Goal: Task Accomplishment & Management: Complete application form

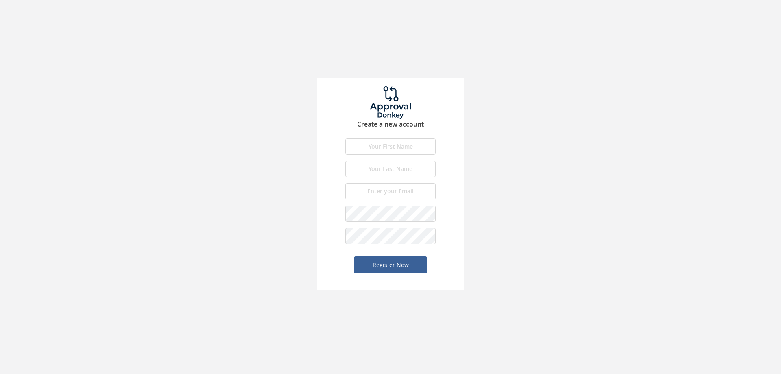
click at [385, 147] on input "text" at bounding box center [390, 146] width 90 height 16
type input "Ian"
type input "Jones"
type input "[EMAIL_ADDRESS][DOMAIN_NAME]"
drag, startPoint x: 399, startPoint y: 261, endPoint x: 402, endPoint y: 271, distance: 10.2
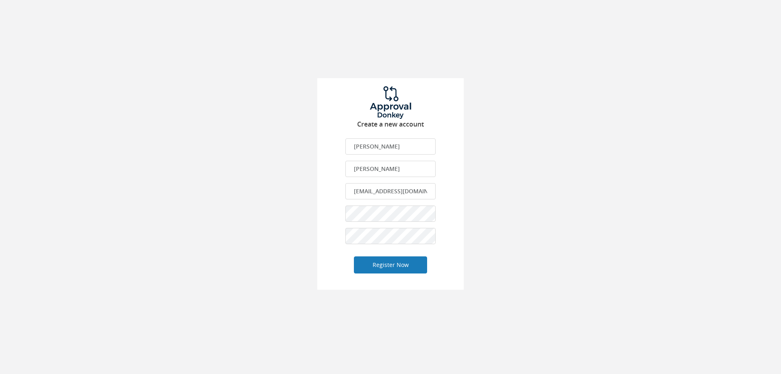
click at [402, 271] on button "Register Now" at bounding box center [390, 264] width 73 height 17
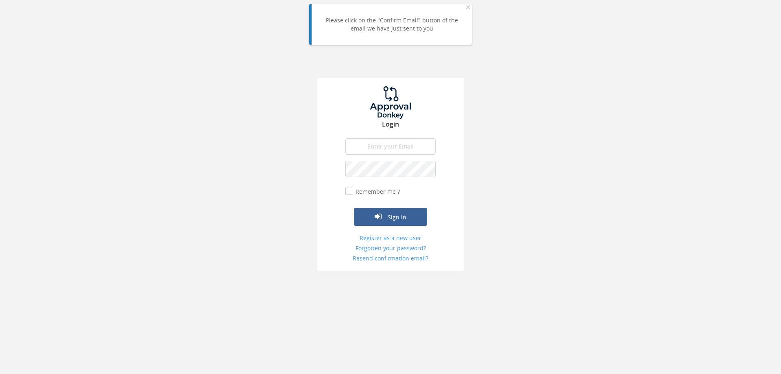
type input "[EMAIL_ADDRESS][DOMAIN_NAME]"
click at [354, 188] on label "Remember me ?" at bounding box center [377, 192] width 46 height 8
click at [345, 189] on input "Remember me ?" at bounding box center [347, 191] width 5 height 5
checkbox input "true"
click at [379, 216] on icon "submit" at bounding box center [378, 216] width 7 height 8
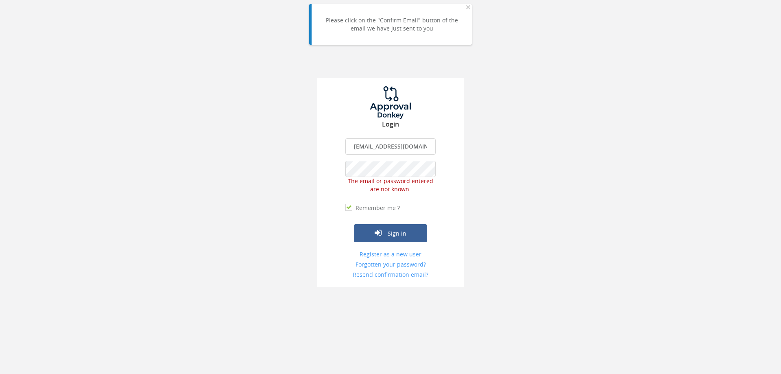
click at [310, 162] on div "Login ianjonesuk@gmail.com The email is required. Invalid email address. The pa…" at bounding box center [390, 143] width 781 height 287
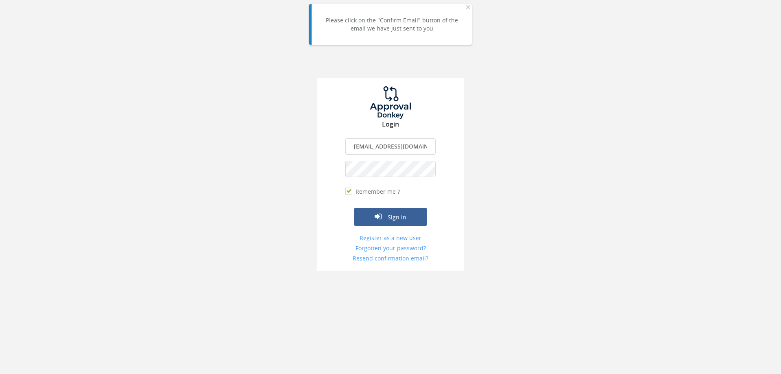
click at [354, 208] on button "Sign in" at bounding box center [390, 217] width 73 height 18
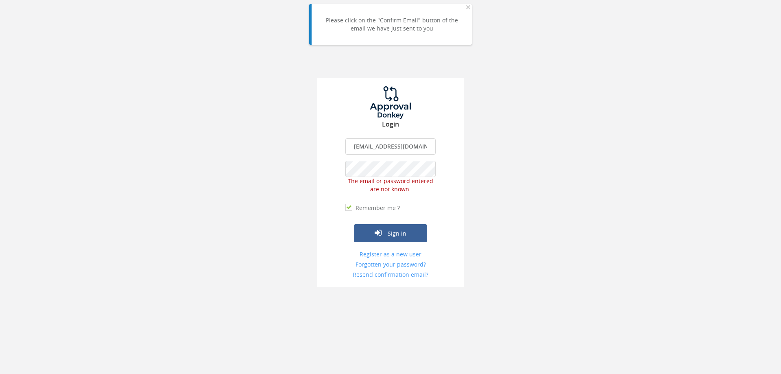
click at [395, 149] on input "[EMAIL_ADDRESS][DOMAIN_NAME]" at bounding box center [390, 146] width 90 height 16
click at [625, 183] on div "Login ianjonesuk@gmail.com The email is required. Invalid email address. The pa…" at bounding box center [390, 143] width 781 height 287
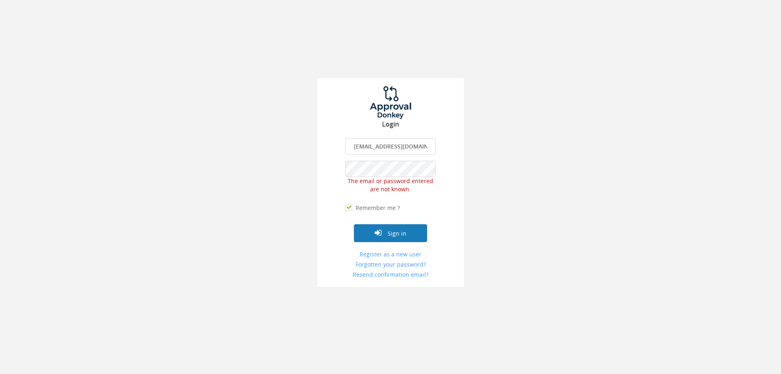
click at [383, 231] on button "Sign in" at bounding box center [390, 233] width 73 height 18
click at [385, 256] on link "Register as a new user" at bounding box center [390, 254] width 90 height 8
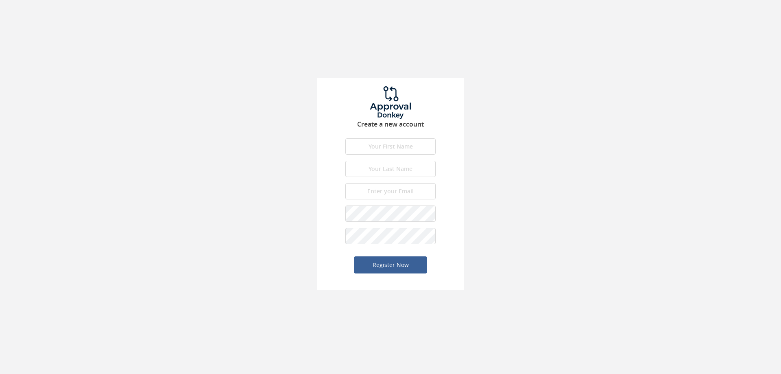
click at [387, 143] on input "text" at bounding box center [390, 146] width 90 height 16
click at [598, 143] on div "Create a new account First name is required. First name must be letters. First …" at bounding box center [390, 145] width 781 height 290
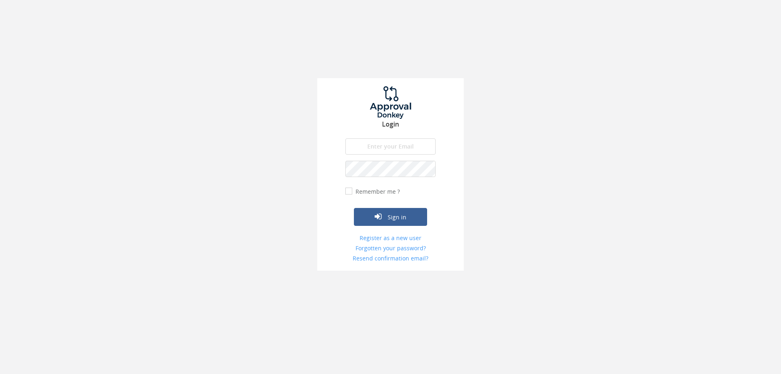
type input "[EMAIL_ADDRESS][DOMAIN_NAME]"
click at [347, 191] on input "Remember me ?" at bounding box center [347, 191] width 5 height 5
checkbox input "true"
click at [385, 222] on button "Sign in" at bounding box center [390, 217] width 73 height 18
type input "[EMAIL_ADDRESS][DOMAIN_NAME]"
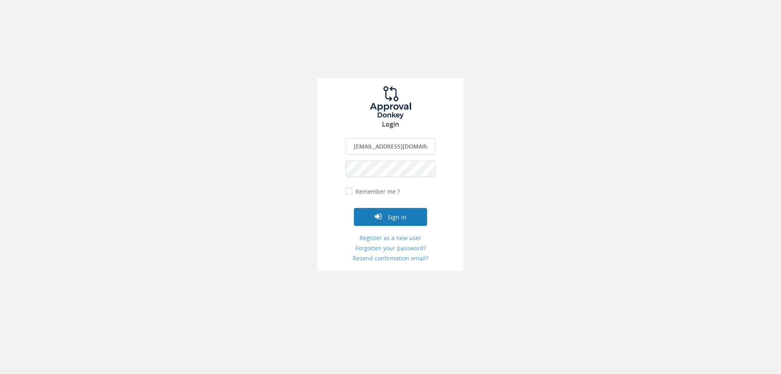
click at [388, 218] on button "Sign in" at bounding box center [390, 217] width 73 height 18
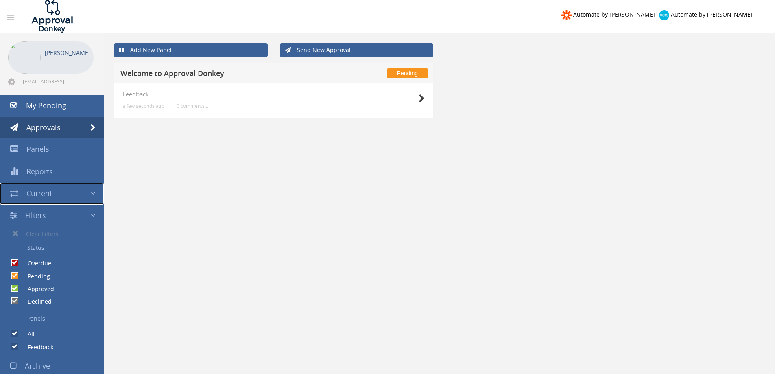
click at [68, 192] on link "Current" at bounding box center [52, 194] width 104 height 22
click at [60, 125] on link "Approvals" at bounding box center [52, 128] width 104 height 22
click at [322, 50] on link "Send New Approval" at bounding box center [357, 50] width 154 height 14
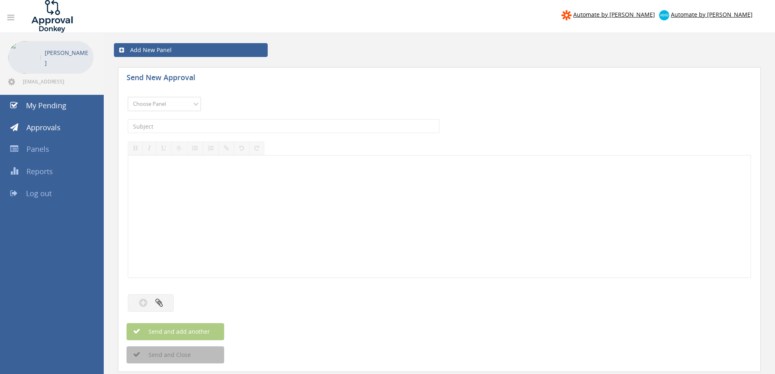
click at [189, 101] on select "Choose Panel Feedback" at bounding box center [164, 104] width 73 height 14
click at [294, 92] on div "Choose Panel Feedback Please choose a panel. The subject is required. The descr…" at bounding box center [439, 229] width 643 height 285
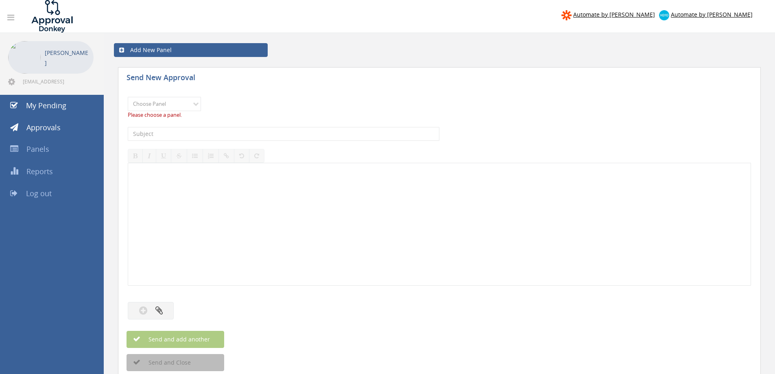
click at [478, 99] on div "Choose Panel Feedback Please choose a panel." at bounding box center [439, 108] width 623 height 30
click at [8, 22] on link at bounding box center [10, 18] width 17 height 16
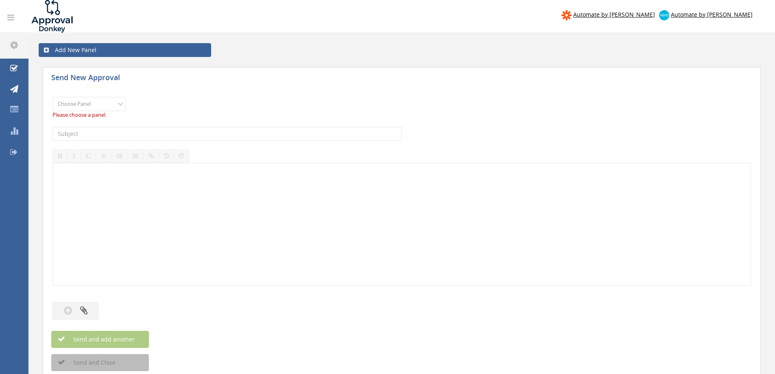
click at [10, 17] on icon at bounding box center [10, 17] width 7 height 8
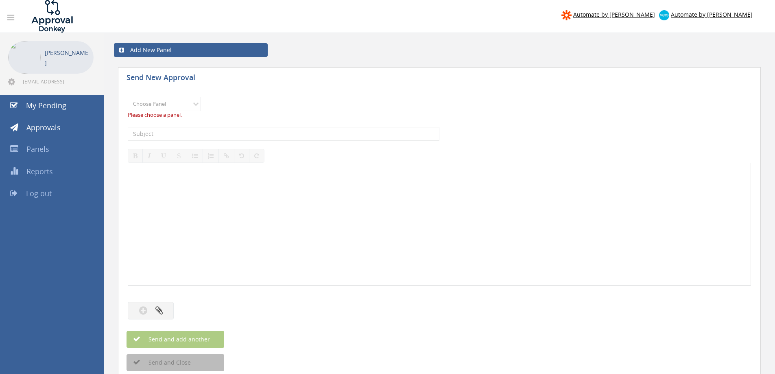
click at [11, 14] on icon at bounding box center [10, 17] width 7 height 8
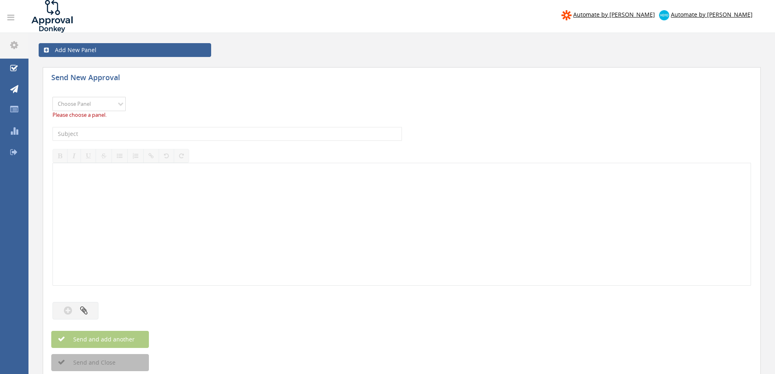
click at [88, 103] on select "Choose Panel Feedback" at bounding box center [88, 104] width 73 height 14
drag, startPoint x: 214, startPoint y: 78, endPoint x: 205, endPoint y: 83, distance: 10.6
click at [214, 78] on div "Send New Approval" at bounding box center [402, 77] width 718 height 20
click at [125, 99] on select "Choose Panel Feedback" at bounding box center [88, 104] width 73 height 14
click at [52, 97] on select "Choose Panel Feedback" at bounding box center [88, 104] width 73 height 14
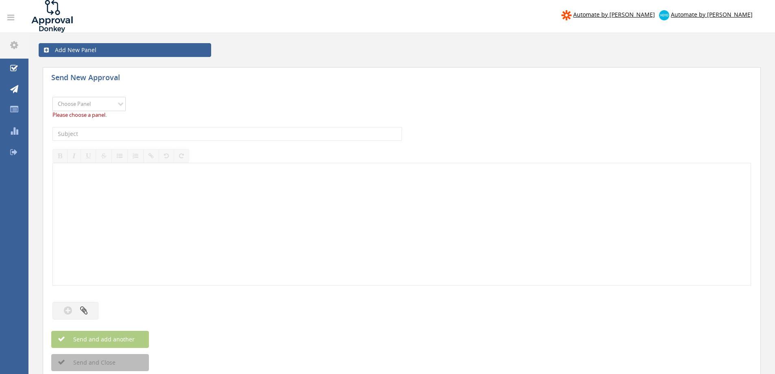
click at [100, 102] on select "Choose Panel Feedback" at bounding box center [88, 104] width 73 height 14
click at [79, 46] on link "Add New Panel" at bounding box center [125, 50] width 173 height 14
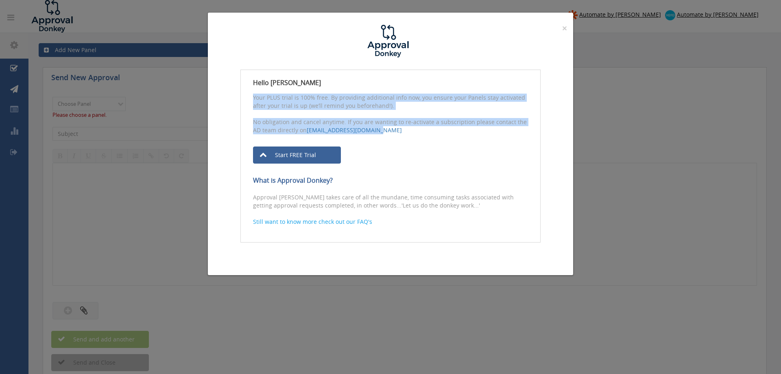
drag, startPoint x: 325, startPoint y: 83, endPoint x: 381, endPoint y: 127, distance: 71.2
click at [381, 127] on div "Hello [PERSON_NAME] Your PLUS trial is 100% free. By providing additional info …" at bounding box center [390, 156] width 300 height 173
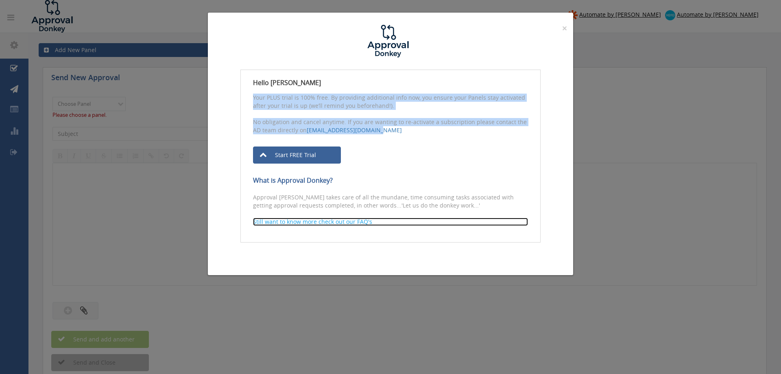
click at [316, 221] on p "Still want to know more check out our FAQ's" at bounding box center [390, 222] width 275 height 8
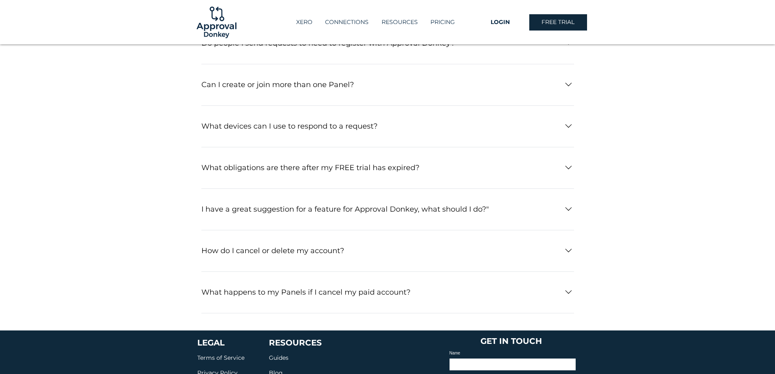
scroll to position [163, 0]
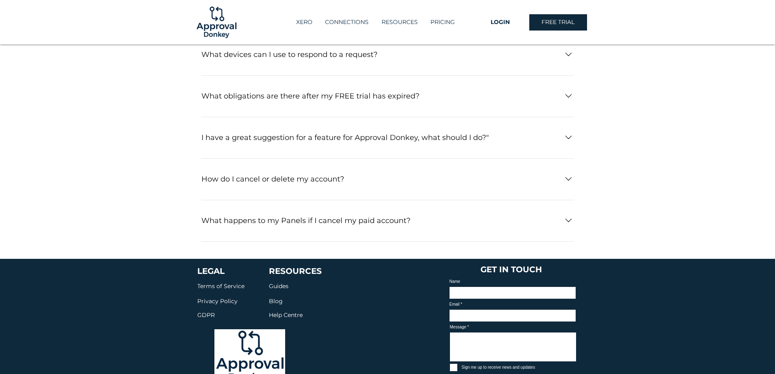
click at [319, 179] on h3 "How do I cancel or delete my account?" at bounding box center [272, 179] width 143 height 9
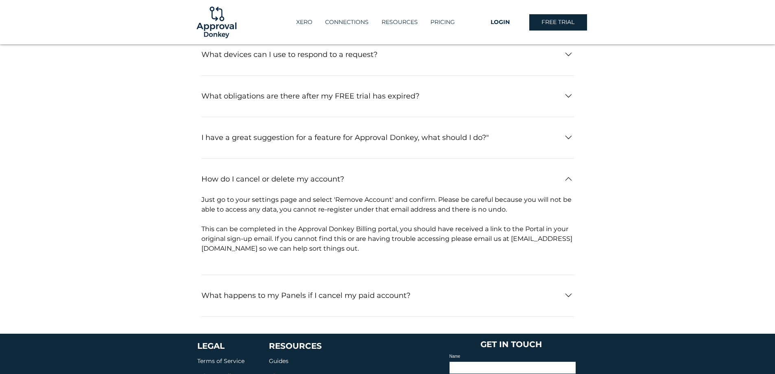
scroll to position [155, 0]
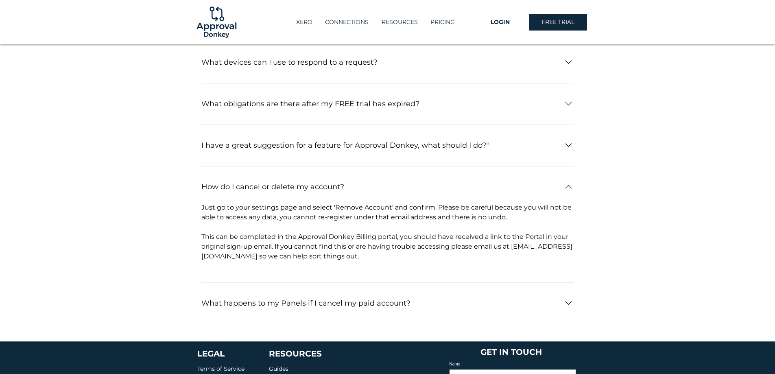
drag, startPoint x: 378, startPoint y: 193, endPoint x: 409, endPoint y: 253, distance: 67.7
click at [409, 253] on div "How do I cancel or delete my account? Just go to your settings page and select …" at bounding box center [387, 226] width 373 height 111
click at [406, 249] on span "This can be completed in the Approval Donkey Billing portal, you should have re…" at bounding box center [386, 246] width 371 height 27
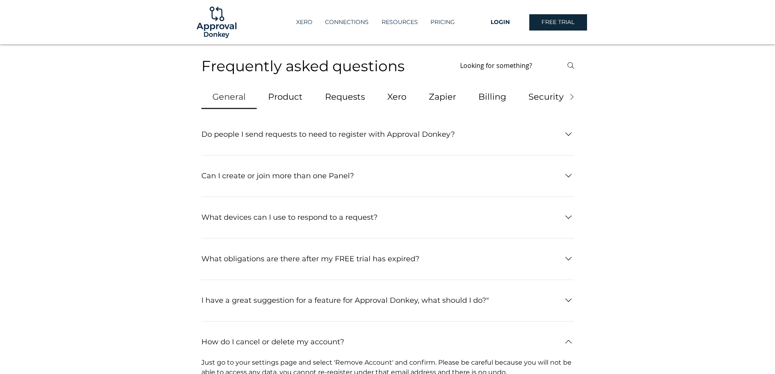
click at [498, 94] on span "Billing" at bounding box center [492, 96] width 28 height 13
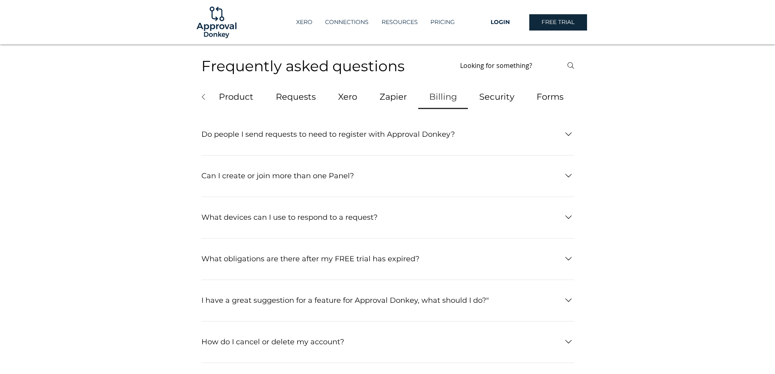
scroll to position [0, 50]
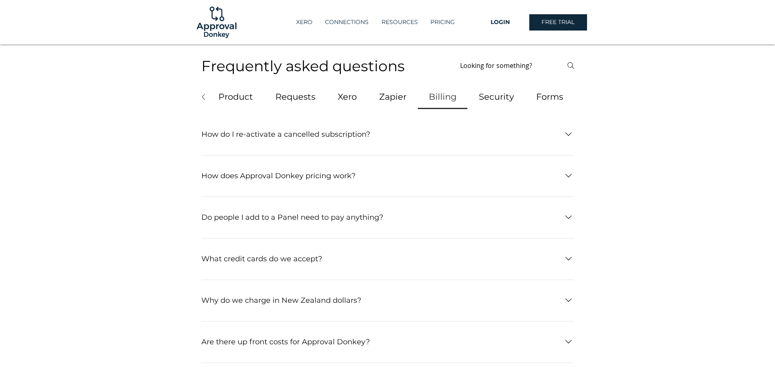
click at [335, 179] on h3 "How does Approval Donkey pricing work?" at bounding box center [278, 175] width 154 height 9
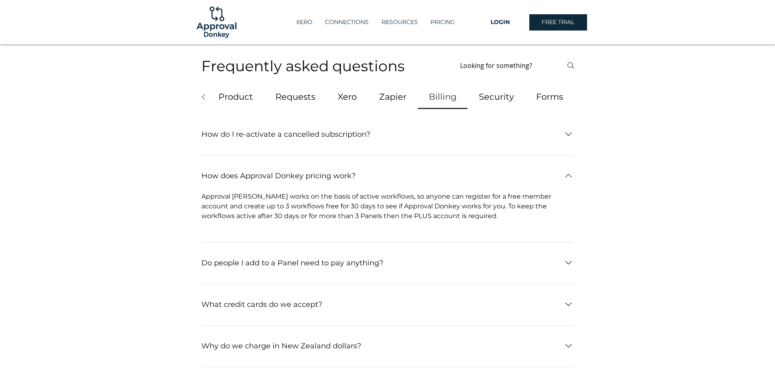
drag, startPoint x: 221, startPoint y: 190, endPoint x: 378, endPoint y: 202, distance: 157.5
click at [378, 202] on div "How does Approval Donkey pricing work? Approval Donkey works on the basis of ac…" at bounding box center [387, 201] width 373 height 82
drag, startPoint x: 436, startPoint y: 209, endPoint x: 379, endPoint y: 202, distance: 56.9
click at [347, 199] on span "Approval Donkey works on the basis of active workflows, so anyone can register …" at bounding box center [377, 205] width 352 height 27
drag, startPoint x: 430, startPoint y: 194, endPoint x: 448, endPoint y: 211, distance: 24.5
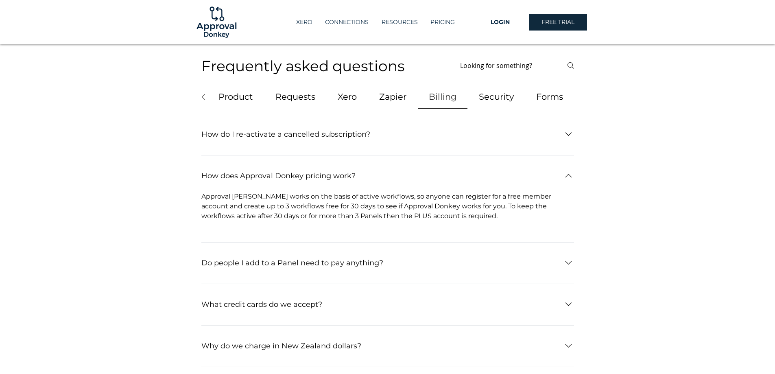
click at [448, 211] on span "Approval Donkey works on the basis of active workflows, so anyone can register …" at bounding box center [387, 206] width 373 height 29
drag, startPoint x: 236, startPoint y: 207, endPoint x: 336, endPoint y: 213, distance: 101.1
click at [336, 213] on span "Approval Donkey works on the basis of active workflows, so anyone can register …" at bounding box center [377, 205] width 352 height 27
drag, startPoint x: 448, startPoint y: 217, endPoint x: 226, endPoint y: 195, distance: 222.9
click at [226, 195] on span "Approval Donkey works on the basis of active workflows, so anyone can register …" at bounding box center [387, 206] width 373 height 29
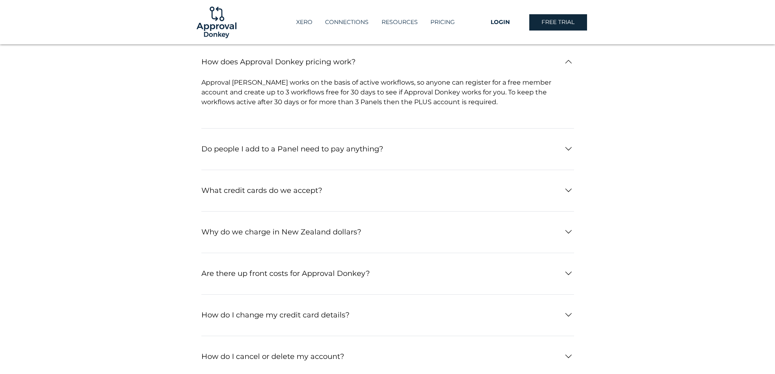
scroll to position [163, 0]
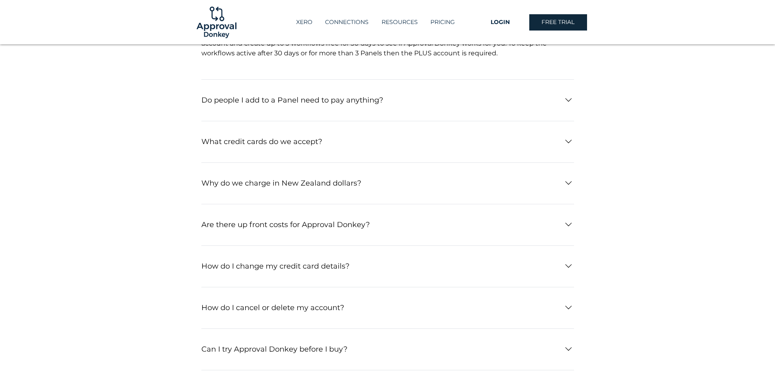
click at [300, 224] on h3 "Are there up front costs for Approval Donkey?" at bounding box center [285, 224] width 168 height 9
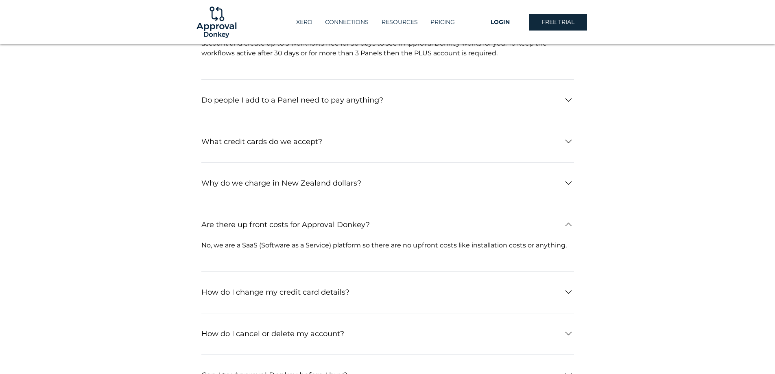
scroll to position [201, 0]
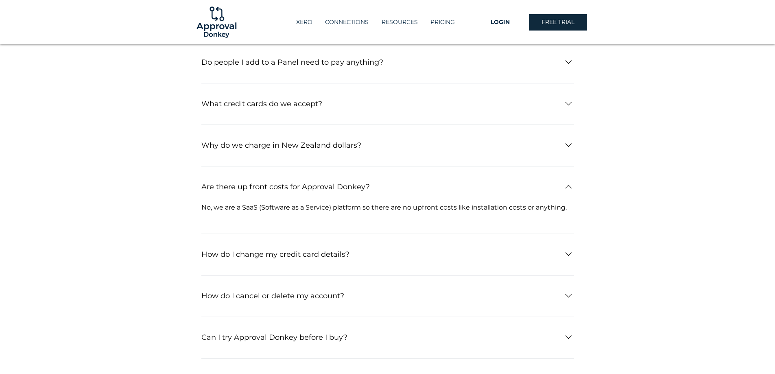
click at [332, 188] on h3 "Are there up front costs for Approval Donkey?" at bounding box center [285, 186] width 168 height 9
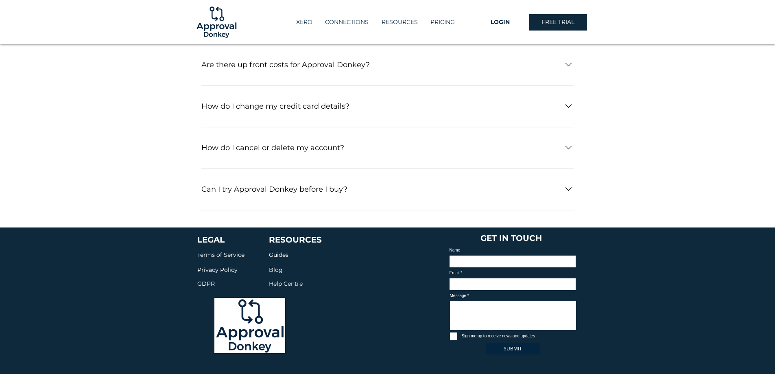
scroll to position [119, 0]
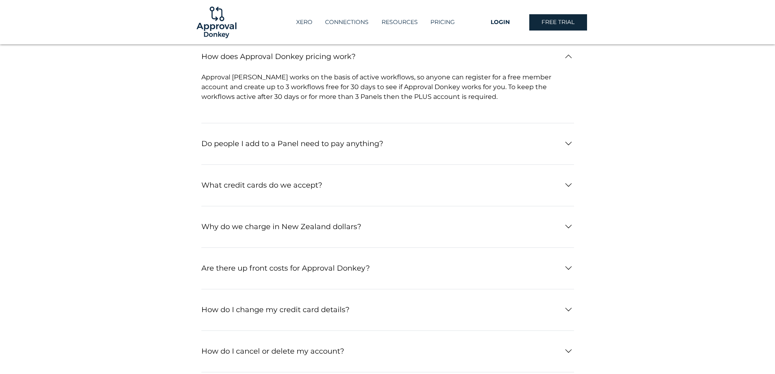
click at [274, 186] on h3 "What credit cards do we accept?" at bounding box center [261, 185] width 121 height 9
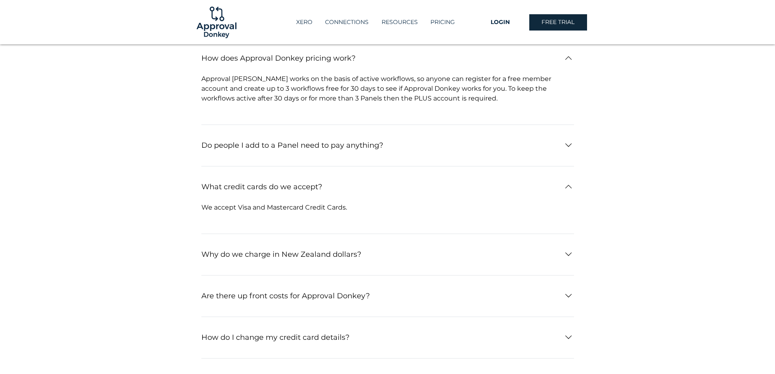
click at [296, 137] on div "Do people I add to a Panel need to pay anything?" at bounding box center [387, 145] width 373 height 31
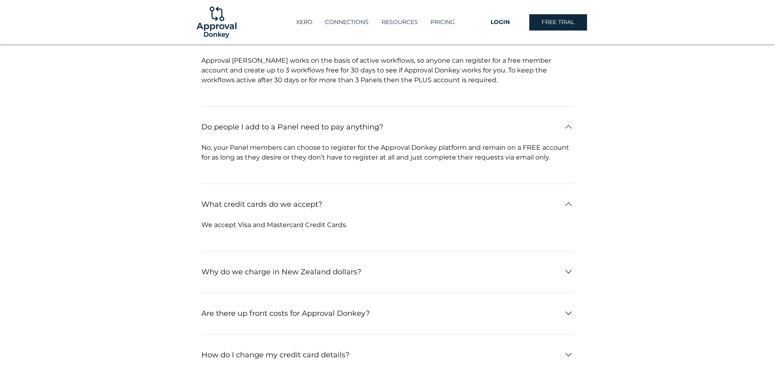
scroll to position [198, 0]
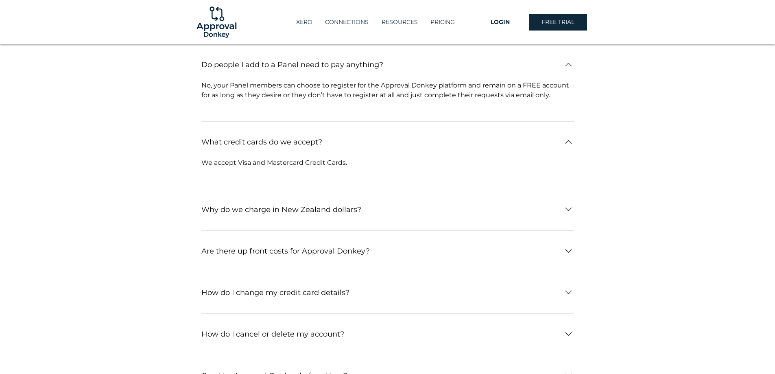
click at [308, 212] on h3 "Why do we charge in New Zealand dollars?" at bounding box center [281, 209] width 160 height 9
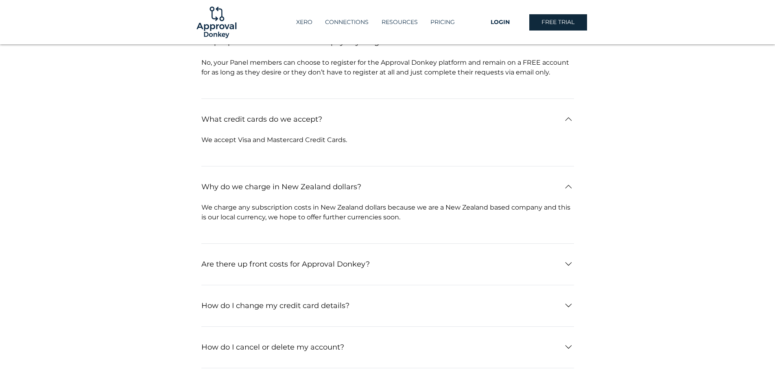
scroll to position [0, 0]
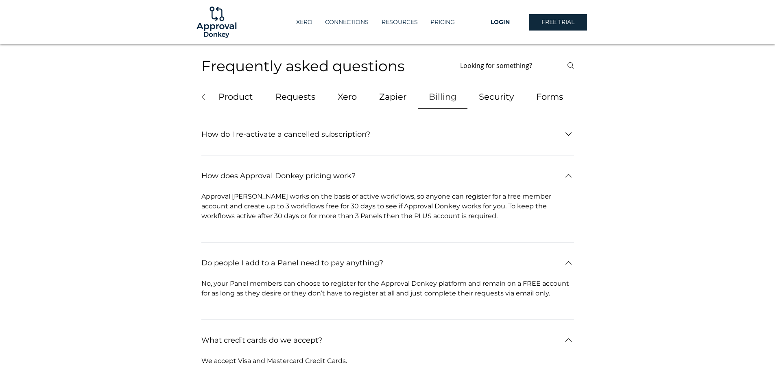
click at [492, 95] on span "Security" at bounding box center [496, 96] width 35 height 13
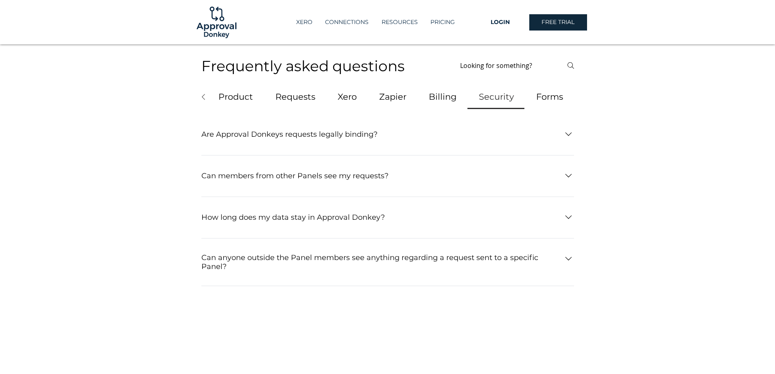
click at [265, 132] on h3 "Are Approval Donkeys requests legally binding?" at bounding box center [289, 134] width 176 height 9
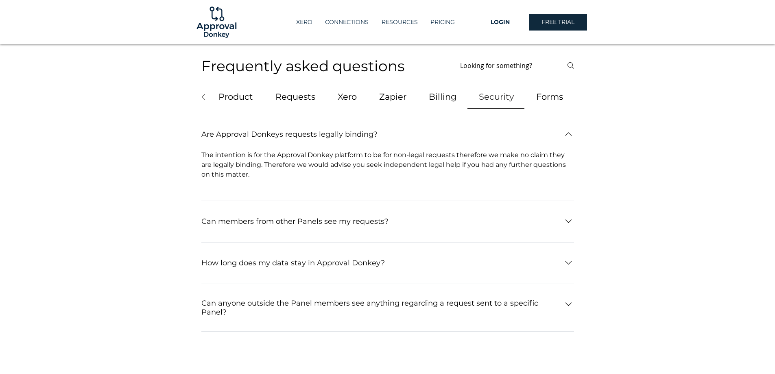
click at [279, 224] on h3 "Can members from other Panels see my requests?" at bounding box center [294, 221] width 187 height 9
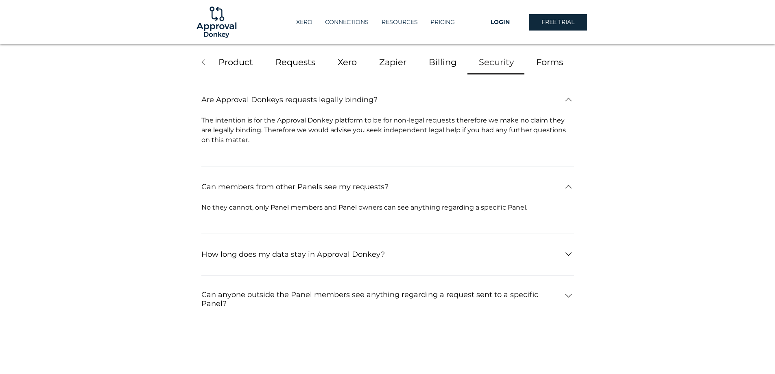
click at [292, 262] on div "How long does my data stay in Approval Donkey?" at bounding box center [387, 254] width 373 height 31
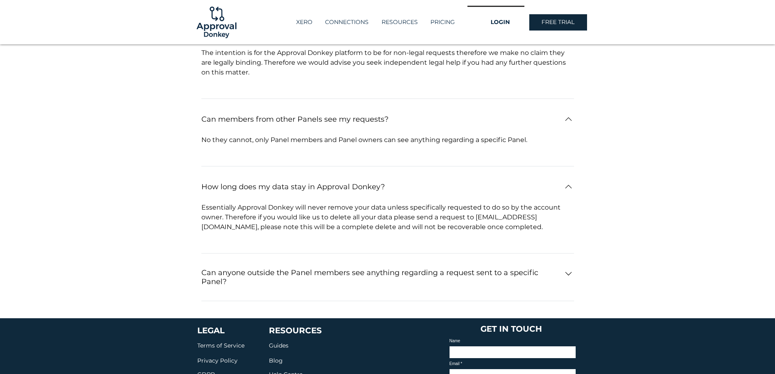
click at [311, 273] on h3 "Can anyone outside the Panel members see anything regarding a request sent to a…" at bounding box center [378, 277] width 354 height 18
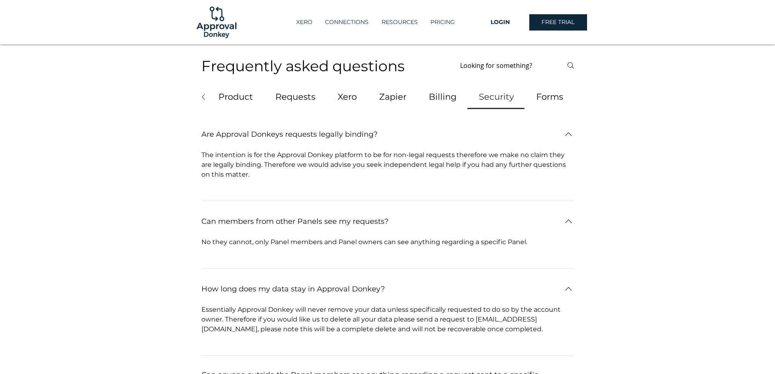
click at [389, 94] on span "Zapier" at bounding box center [392, 96] width 27 height 13
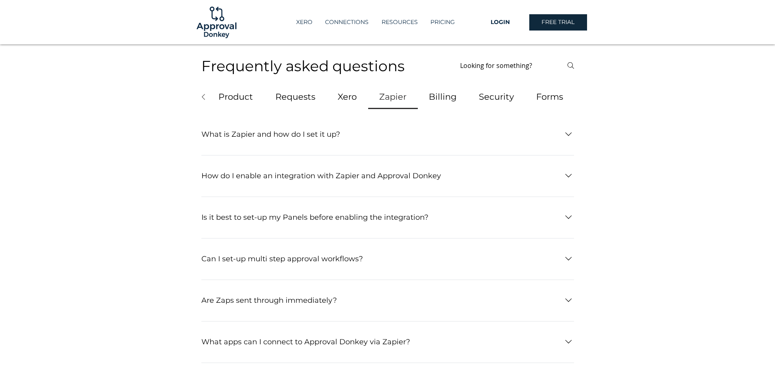
click at [293, 98] on span "Requests" at bounding box center [295, 96] width 40 height 13
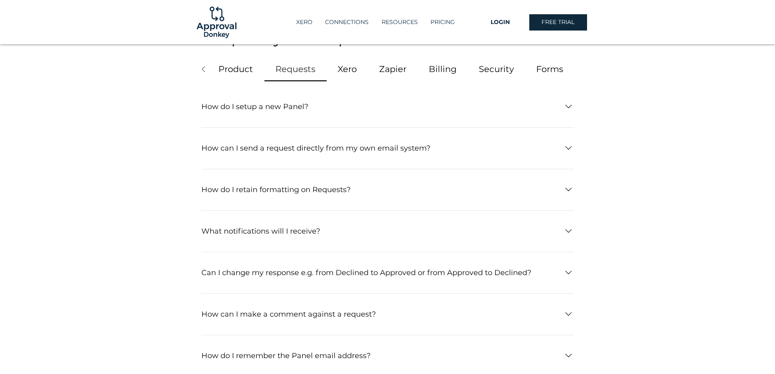
scroll to position [41, 0]
